Goal: Information Seeking & Learning: Find specific fact

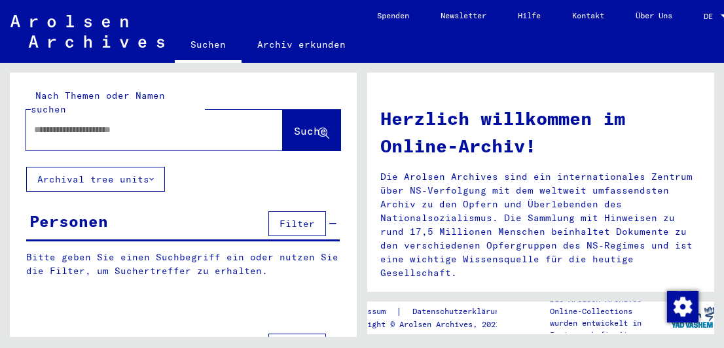
type input "**********"
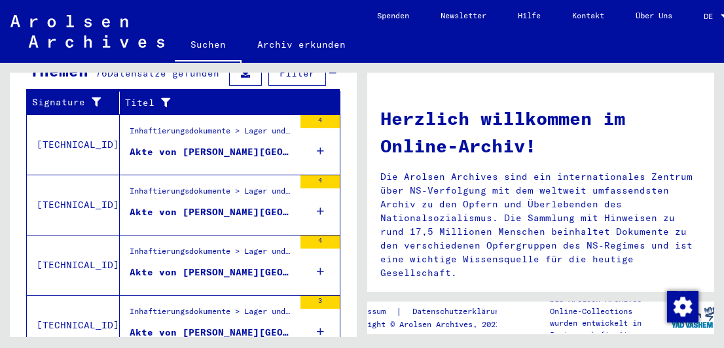
scroll to position [472, 0]
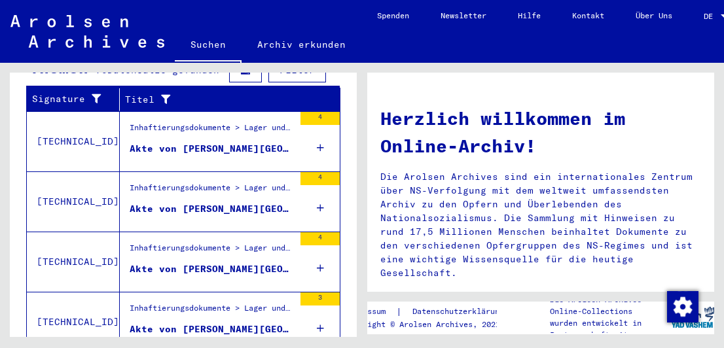
click at [317, 130] on icon at bounding box center [320, 148] width 7 height 46
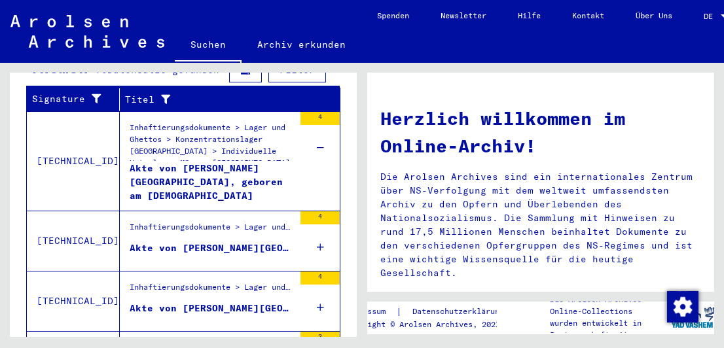
click at [317, 225] on icon at bounding box center [320, 247] width 7 height 46
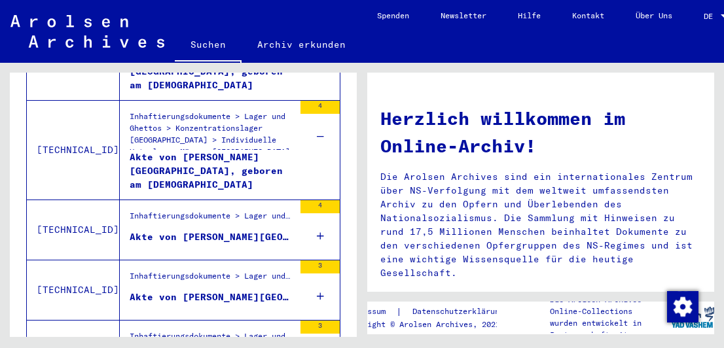
scroll to position [603, 0]
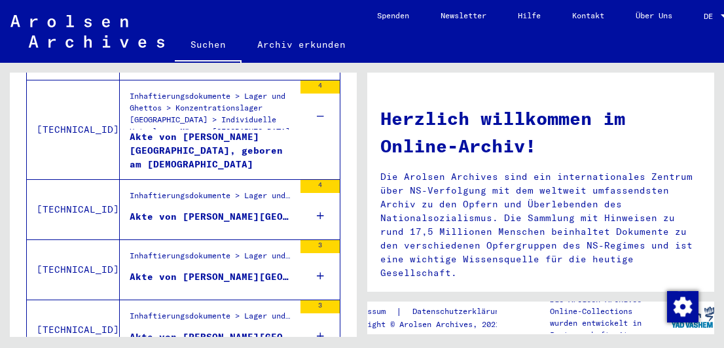
click at [304, 194] on div "4" at bounding box center [319, 209] width 39 height 59
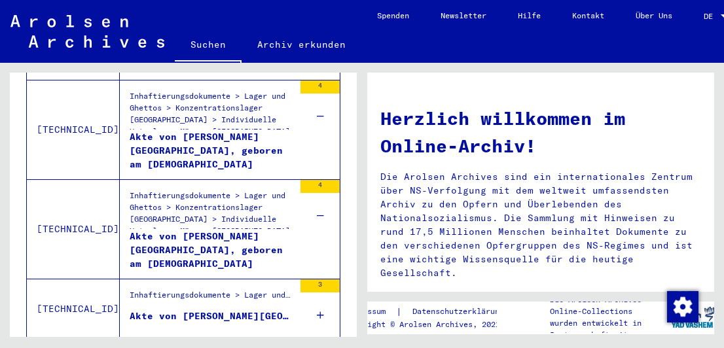
click at [317, 298] on icon at bounding box center [320, 316] width 7 height 46
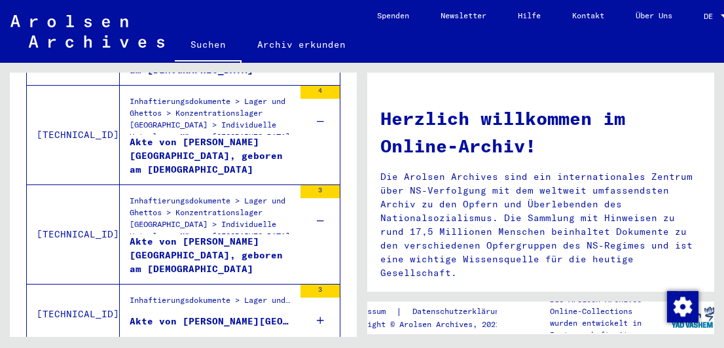
scroll to position [724, 0]
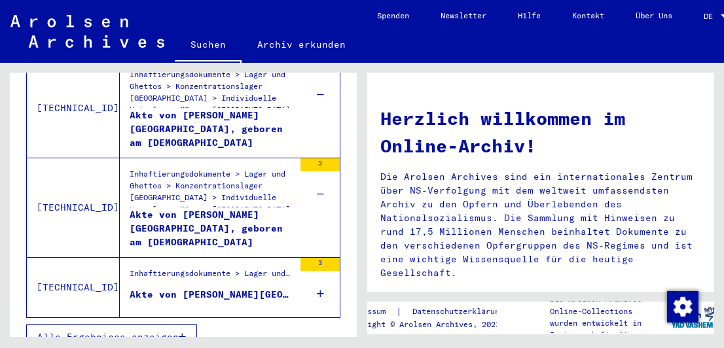
click at [317, 271] on icon at bounding box center [320, 294] width 7 height 46
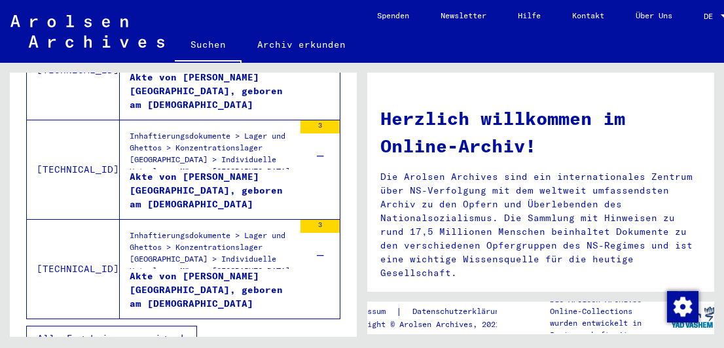
scroll to position [763, 0]
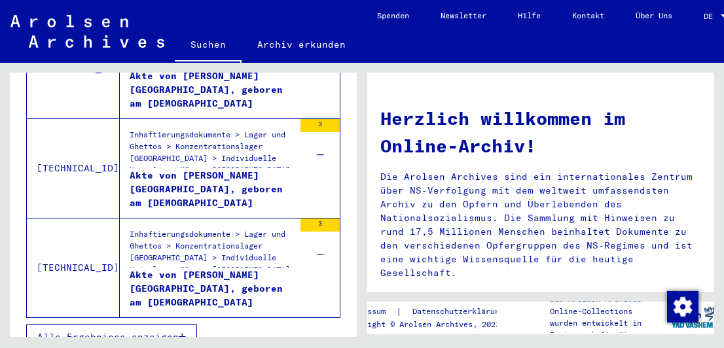
click at [105, 331] on span "Alle Ergebnisse anzeigen" at bounding box center [107, 337] width 141 height 12
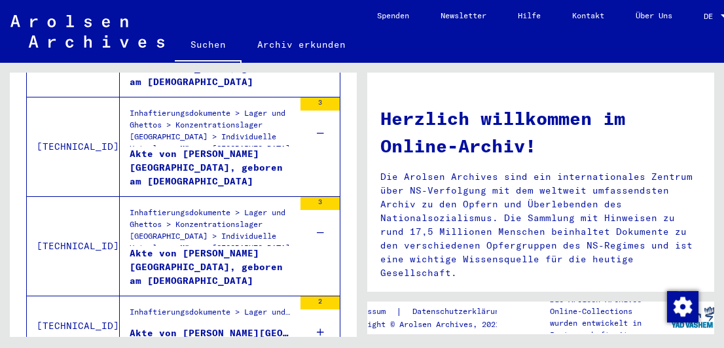
scroll to position [529, 0]
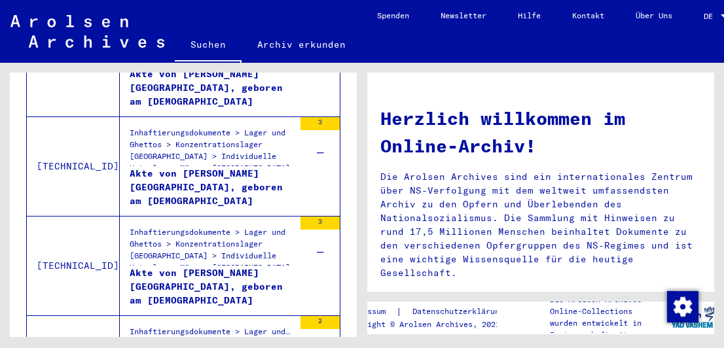
click at [709, 17] on link "DE DE" at bounding box center [717, 15] width 58 height 31
click at [711, 18] on span "DE" at bounding box center [711, 16] width 14 height 9
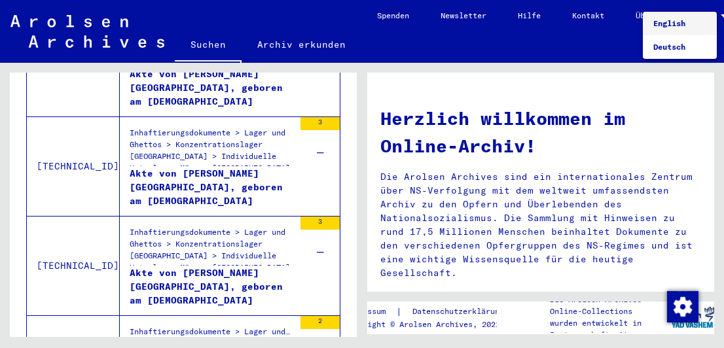
click at [669, 27] on span "English" at bounding box center [669, 23] width 32 height 10
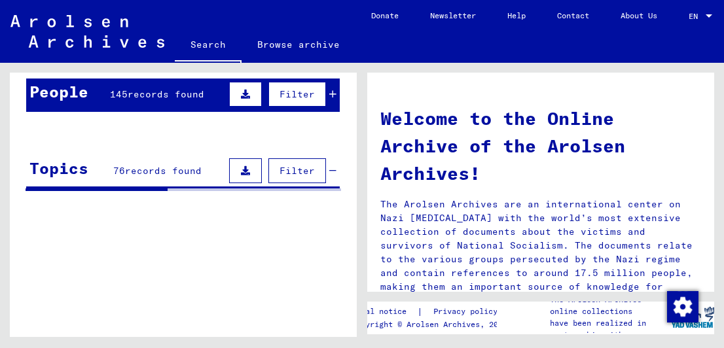
scroll to position [327, 0]
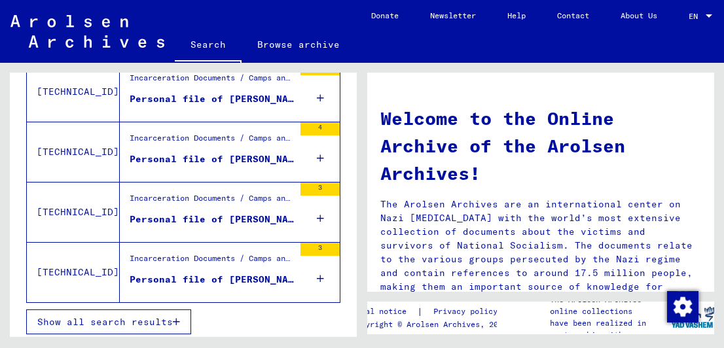
click at [111, 319] on span "Show all search results" at bounding box center [104, 322] width 135 height 12
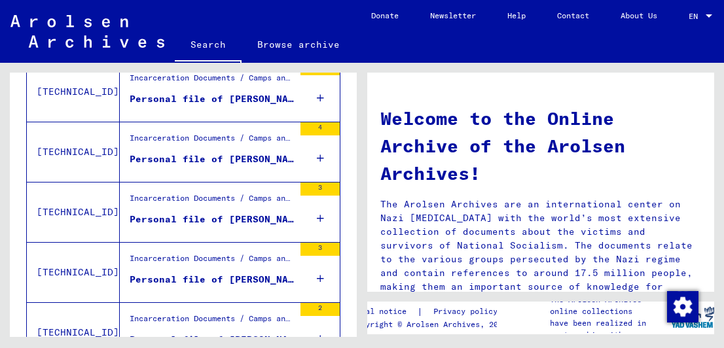
click at [306, 99] on div "Show all search results" at bounding box center [182, 118] width 313 height 38
click at [315, 99] on div "Show all search results" at bounding box center [182, 118] width 313 height 38
click at [306, 92] on mat-cell at bounding box center [306, 82] width 65 height 31
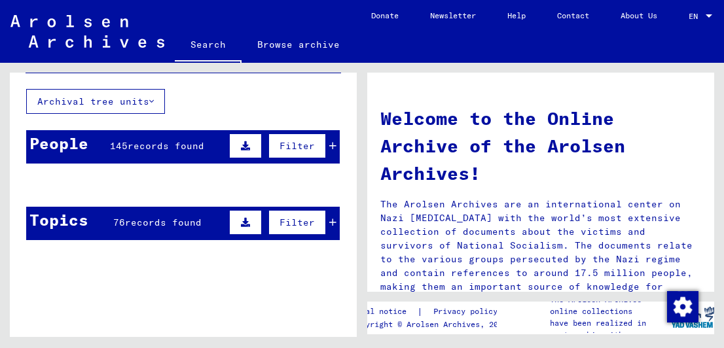
scroll to position [65, 0]
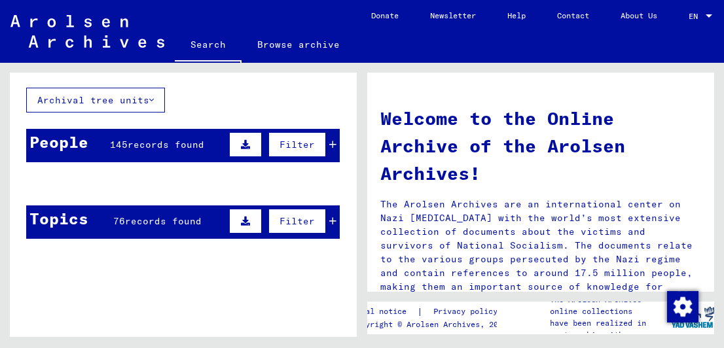
click at [151, 214] on mat-cell "KLEIN" at bounding box center [151, 215] width 50 height 31
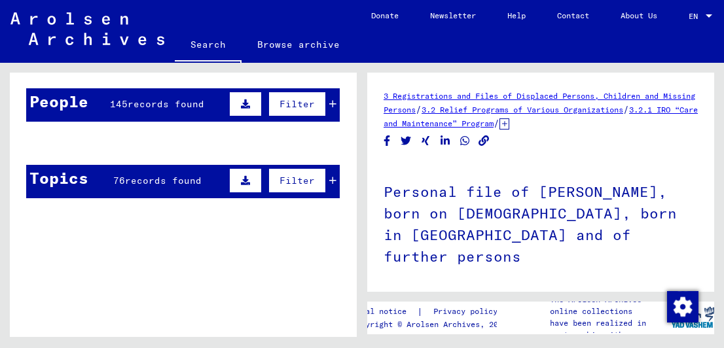
scroll to position [65, 0]
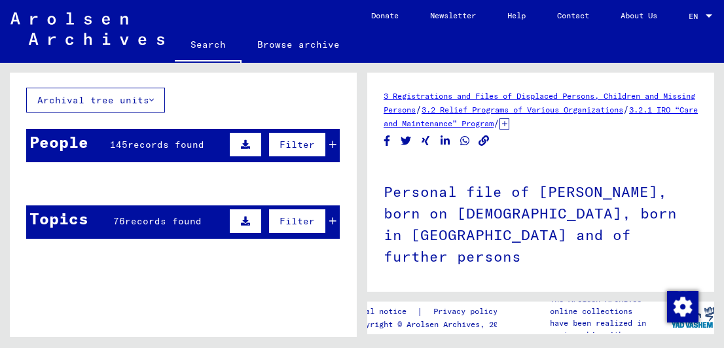
click at [52, 219] on mat-cell "BERKOVIC" at bounding box center [52, 216] width 50 height 32
click at [164, 140] on span "records found" at bounding box center [166, 145] width 77 height 12
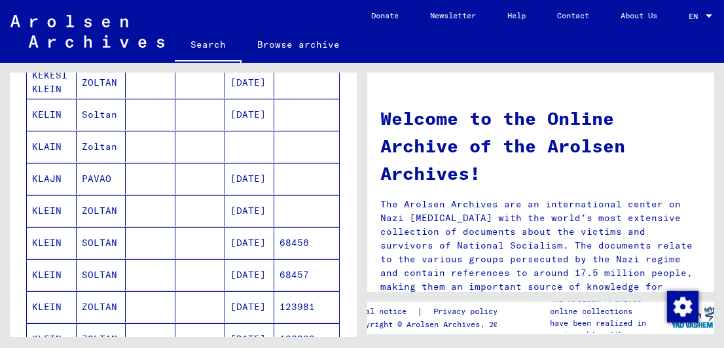
scroll to position [327, 0]
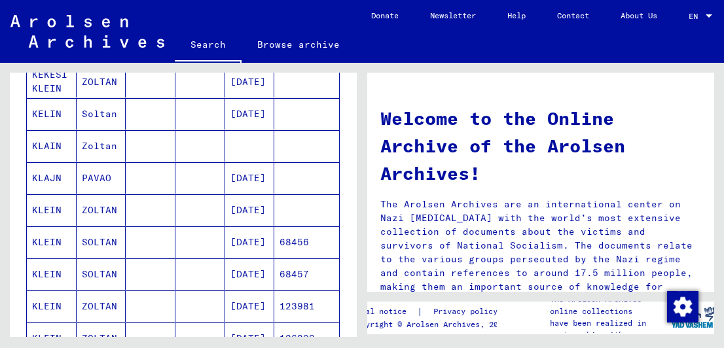
click at [234, 210] on mat-cell "[DATE]" at bounding box center [250, 209] width 50 height 31
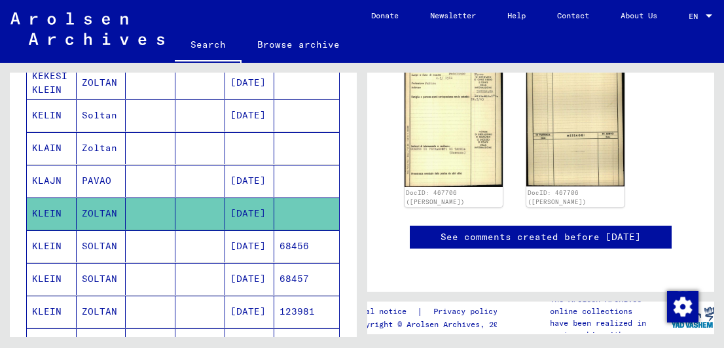
scroll to position [524, 0]
click at [77, 207] on mat-cell "ZOLTAN" at bounding box center [102, 214] width 50 height 32
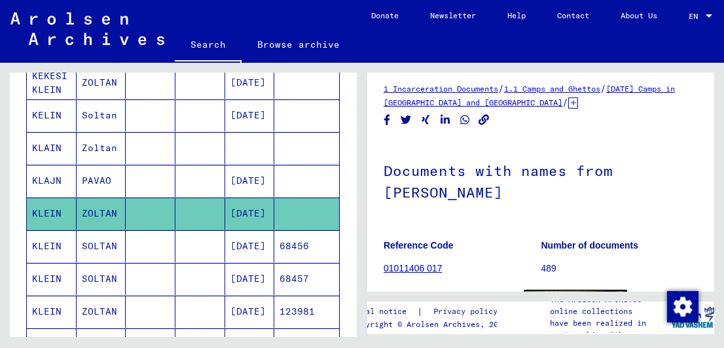
scroll to position [0, 0]
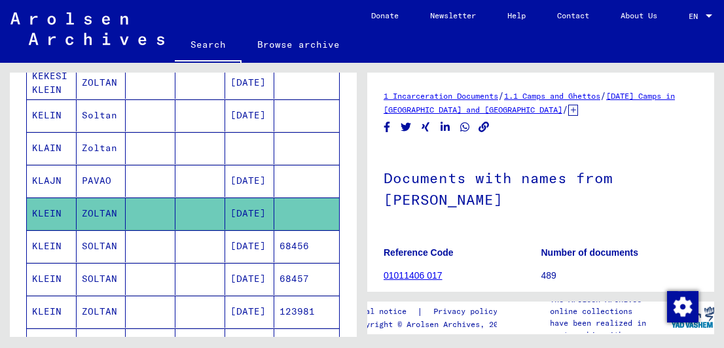
click at [96, 236] on mat-cell "SOLTAN" at bounding box center [102, 246] width 50 height 32
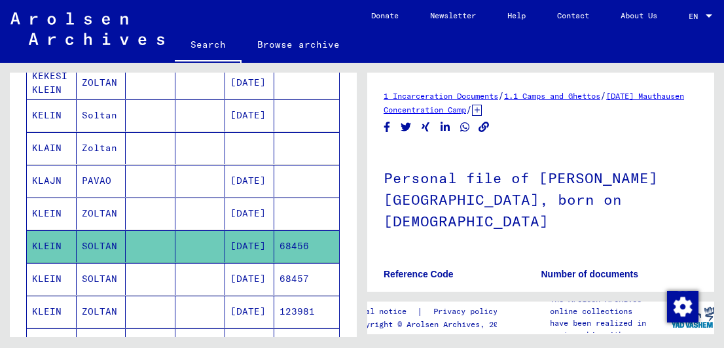
click at [100, 211] on mat-cell "ZOLTAN" at bounding box center [102, 214] width 50 height 32
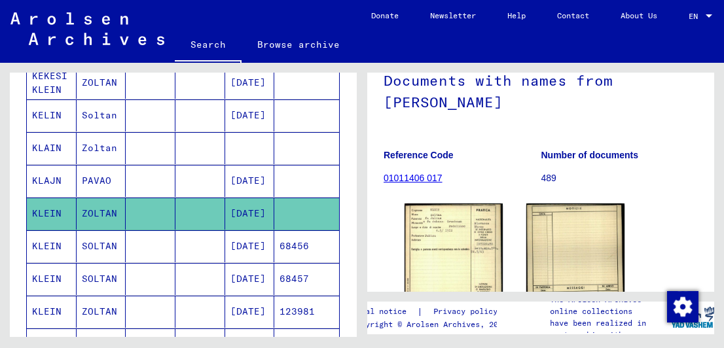
scroll to position [131, 0]
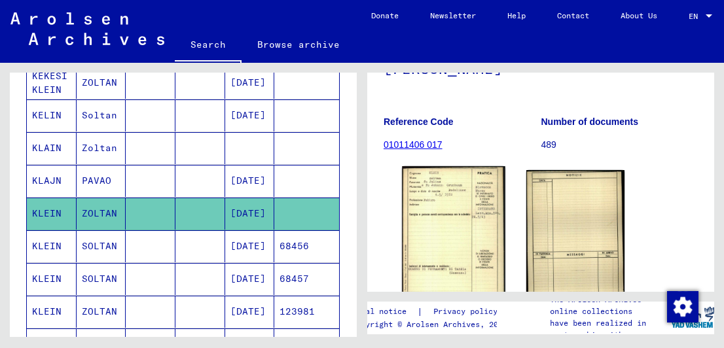
click at [433, 227] on img at bounding box center [453, 237] width 103 height 143
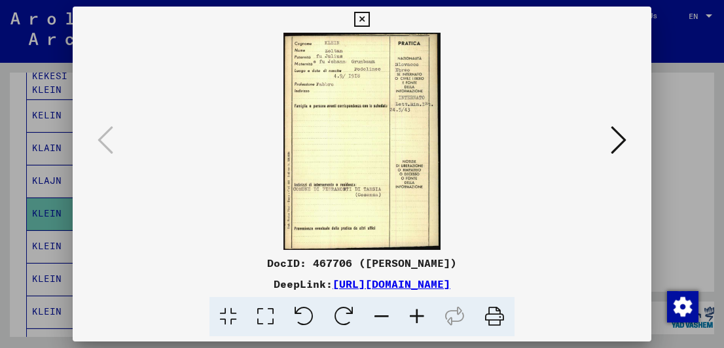
click at [348, 282] on link "[URL][DOMAIN_NAME]" at bounding box center [391, 283] width 118 height 13
click at [619, 142] on icon at bounding box center [619, 139] width 16 height 31
